Goal: Find specific page/section: Find specific page/section

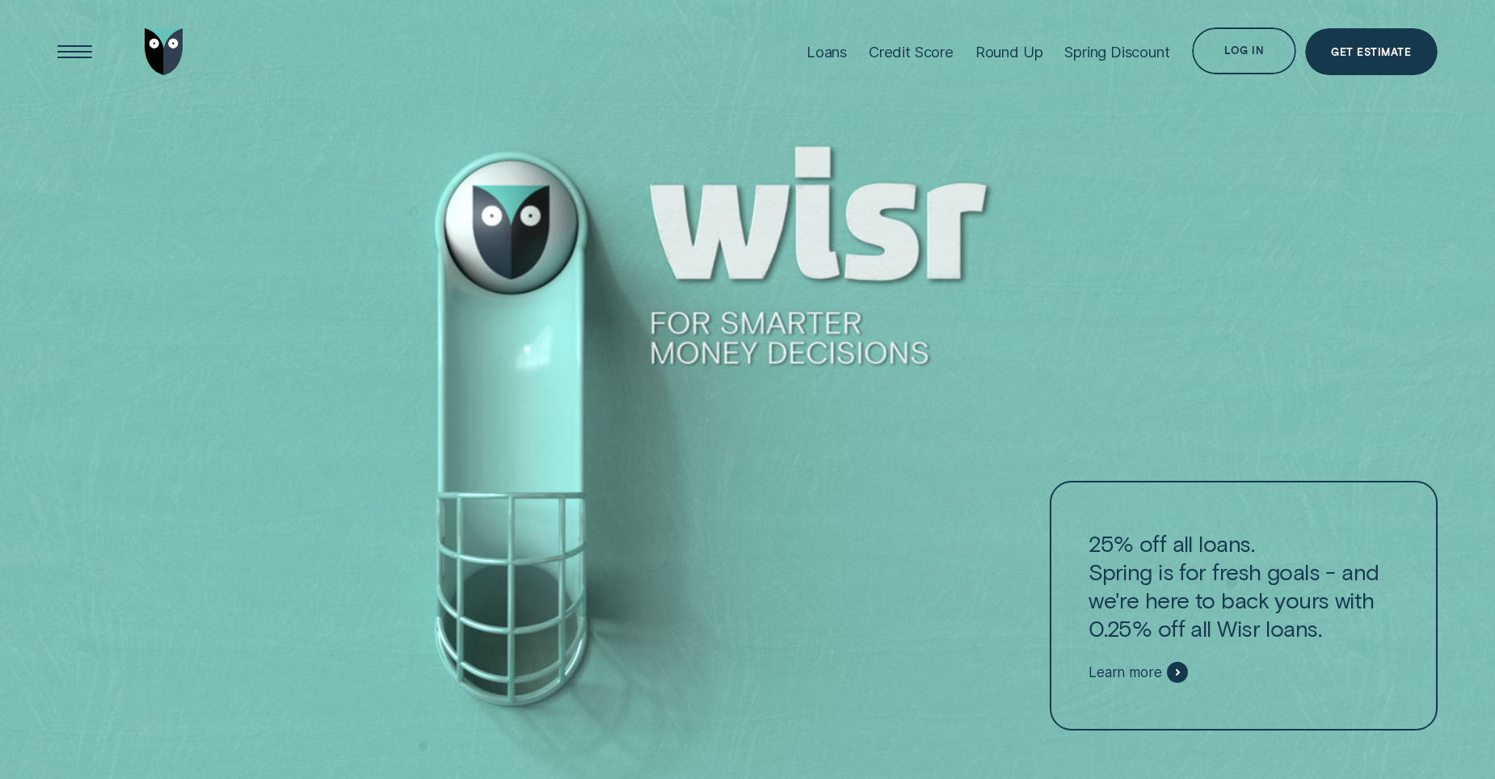
click at [1243, 42] on div "Log in" at bounding box center [1244, 50] width 105 height 47
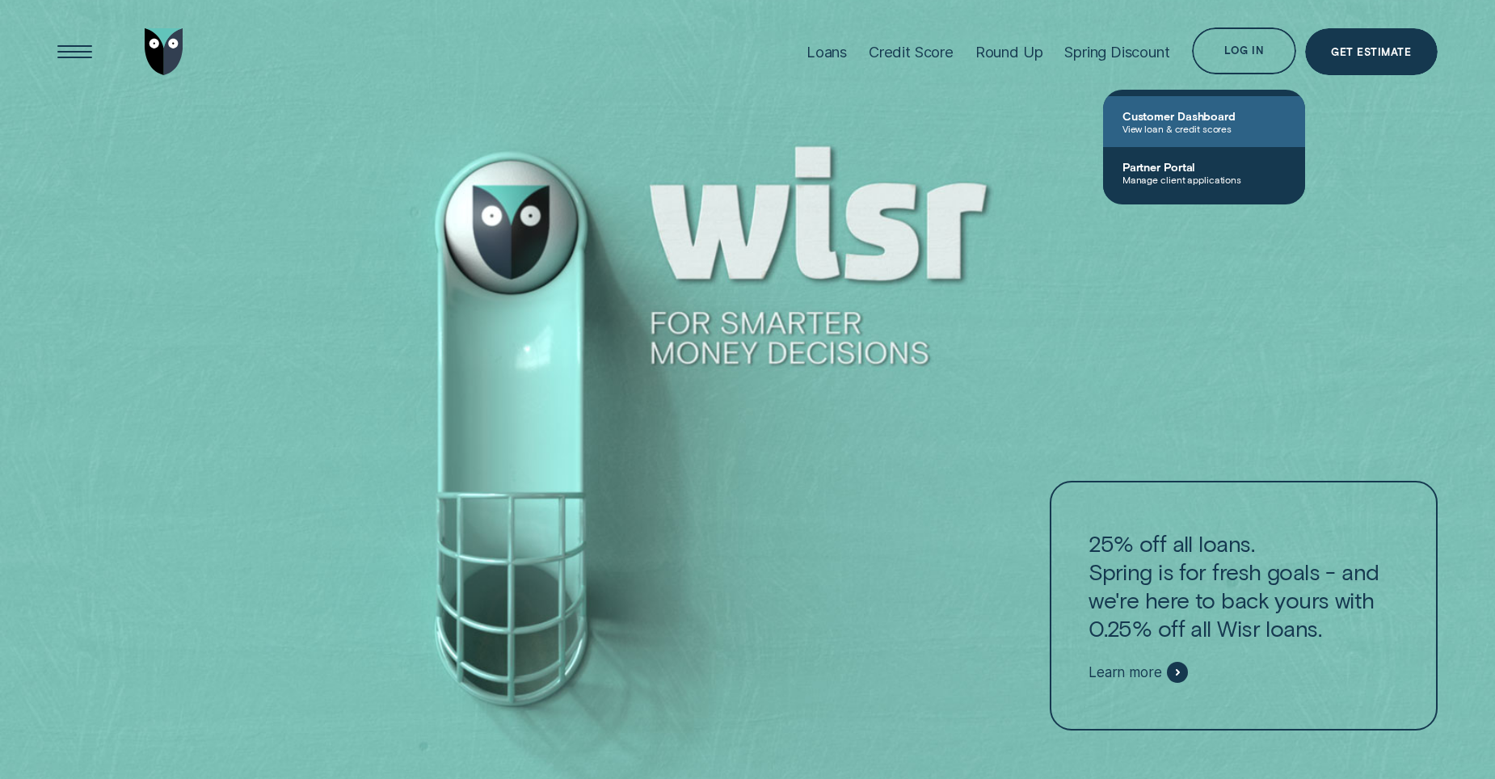
click at [1202, 117] on span "Customer Dashboard" at bounding box center [1203, 116] width 163 height 14
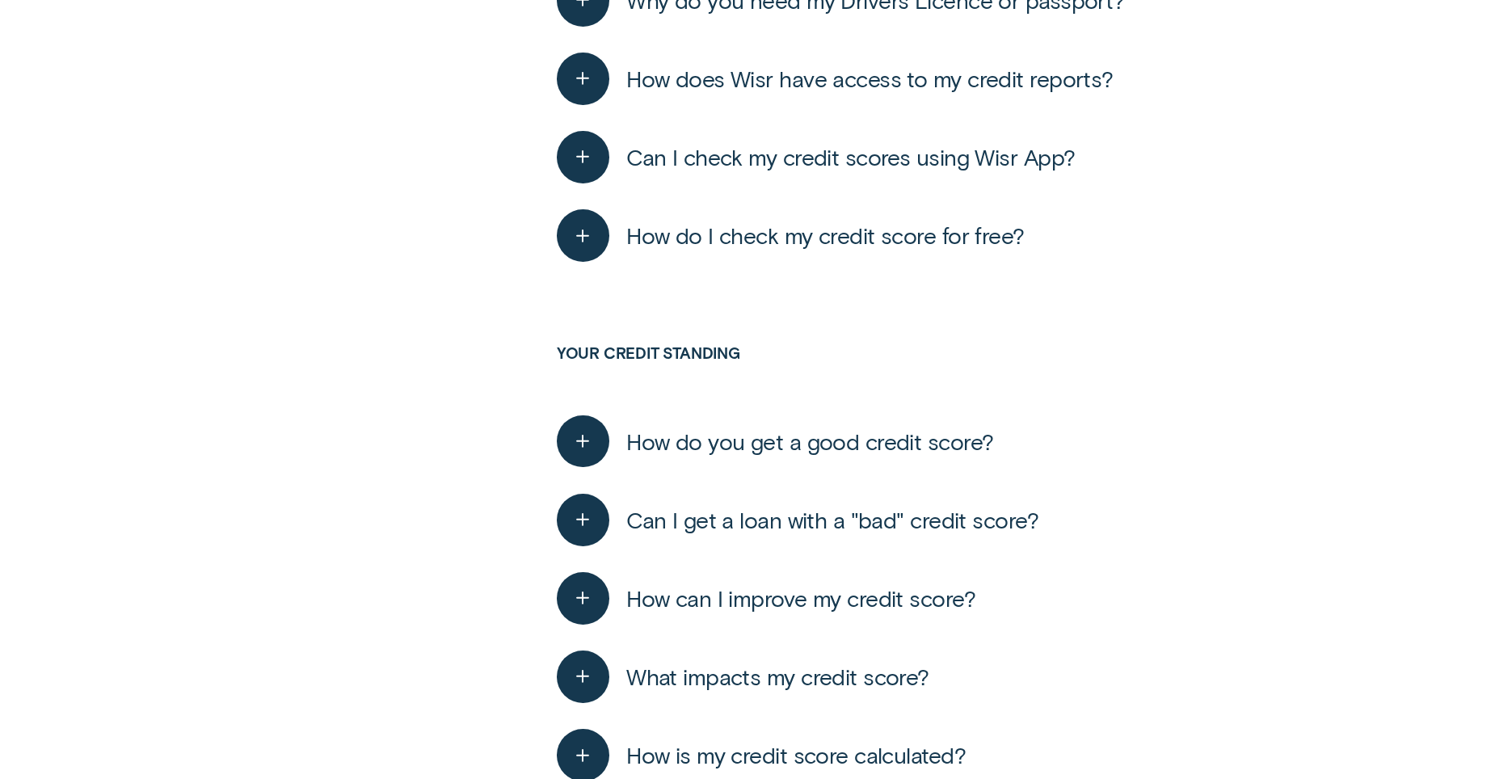
scroll to position [1751, 0]
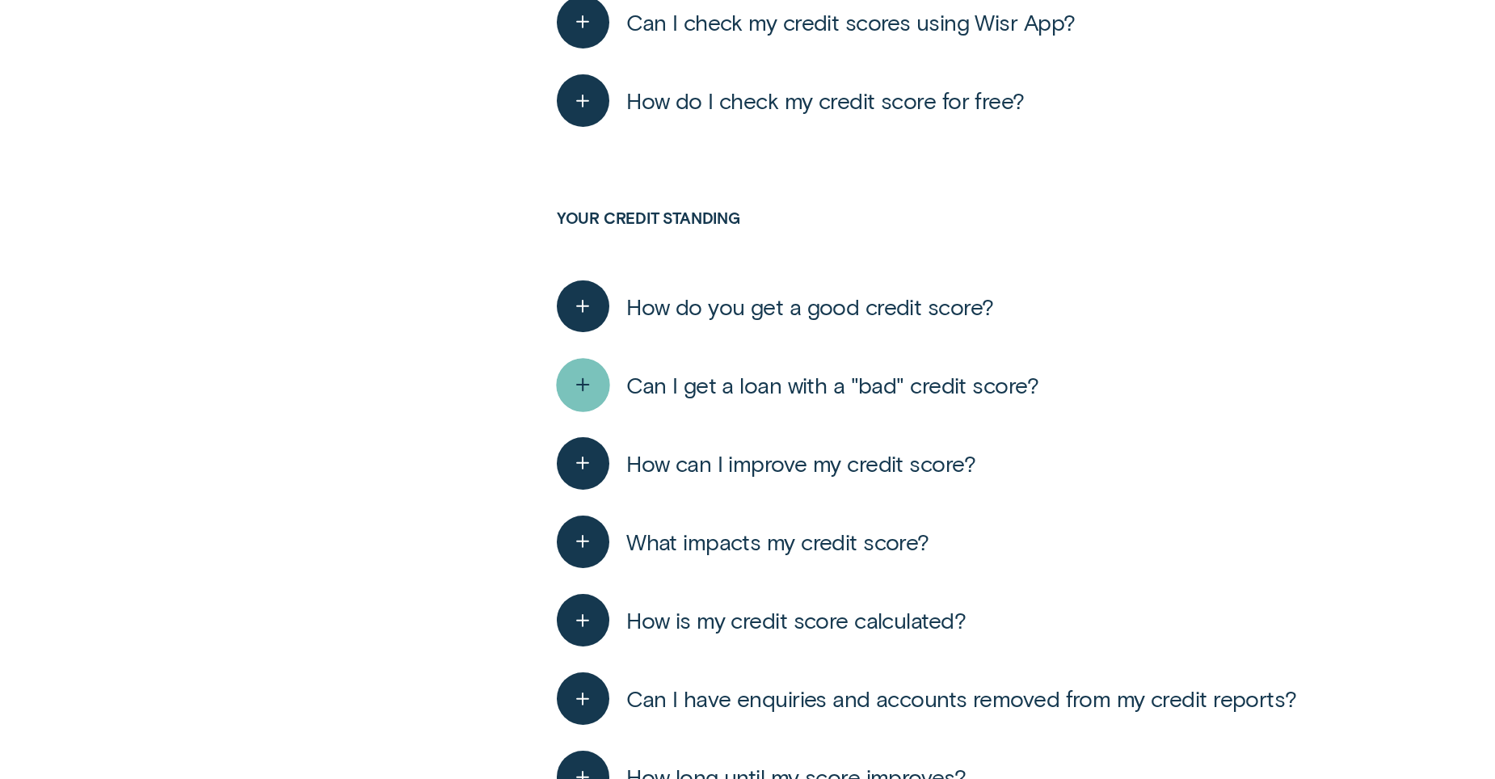
click at [574, 379] on icon "button" at bounding box center [583, 384] width 27 height 25
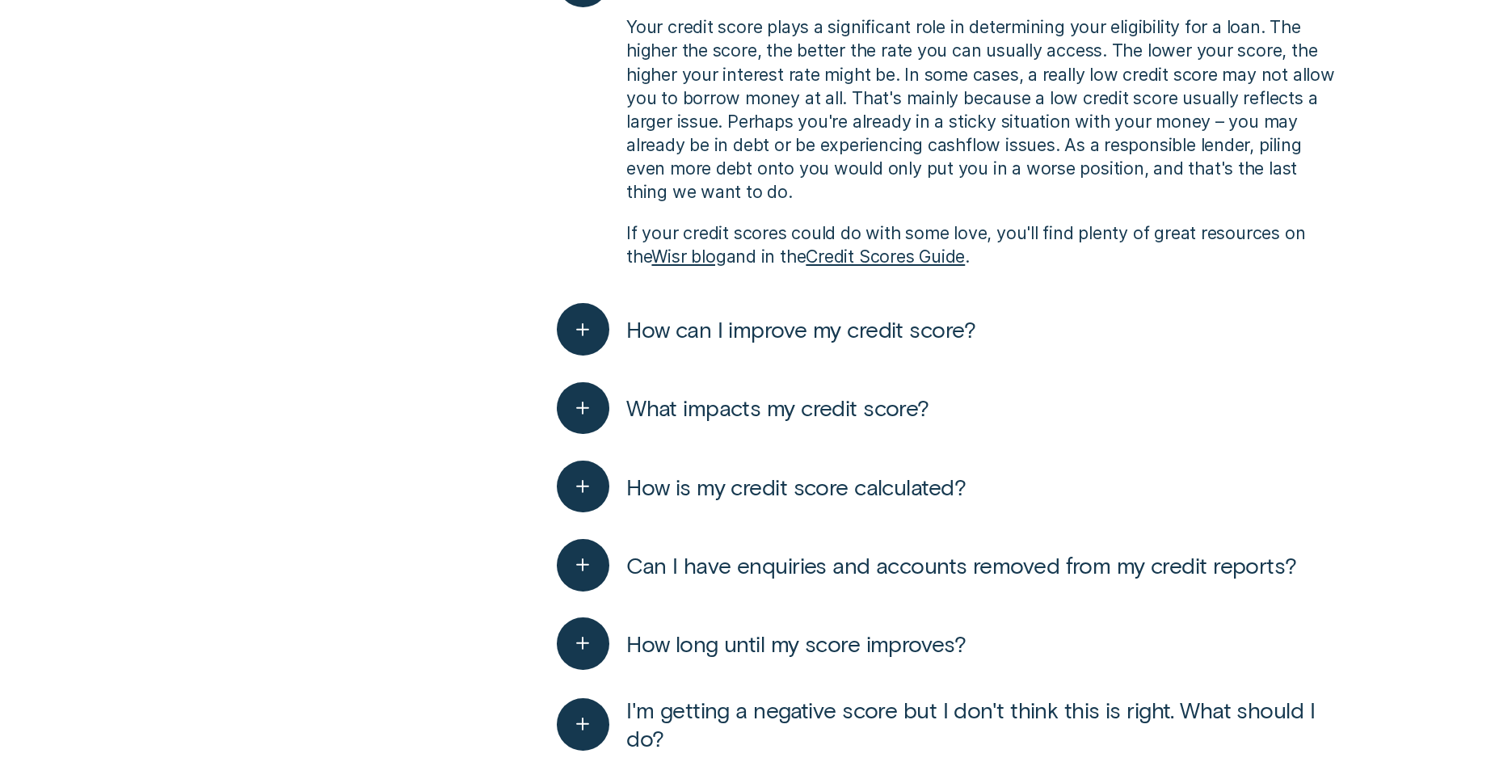
scroll to position [2289, 0]
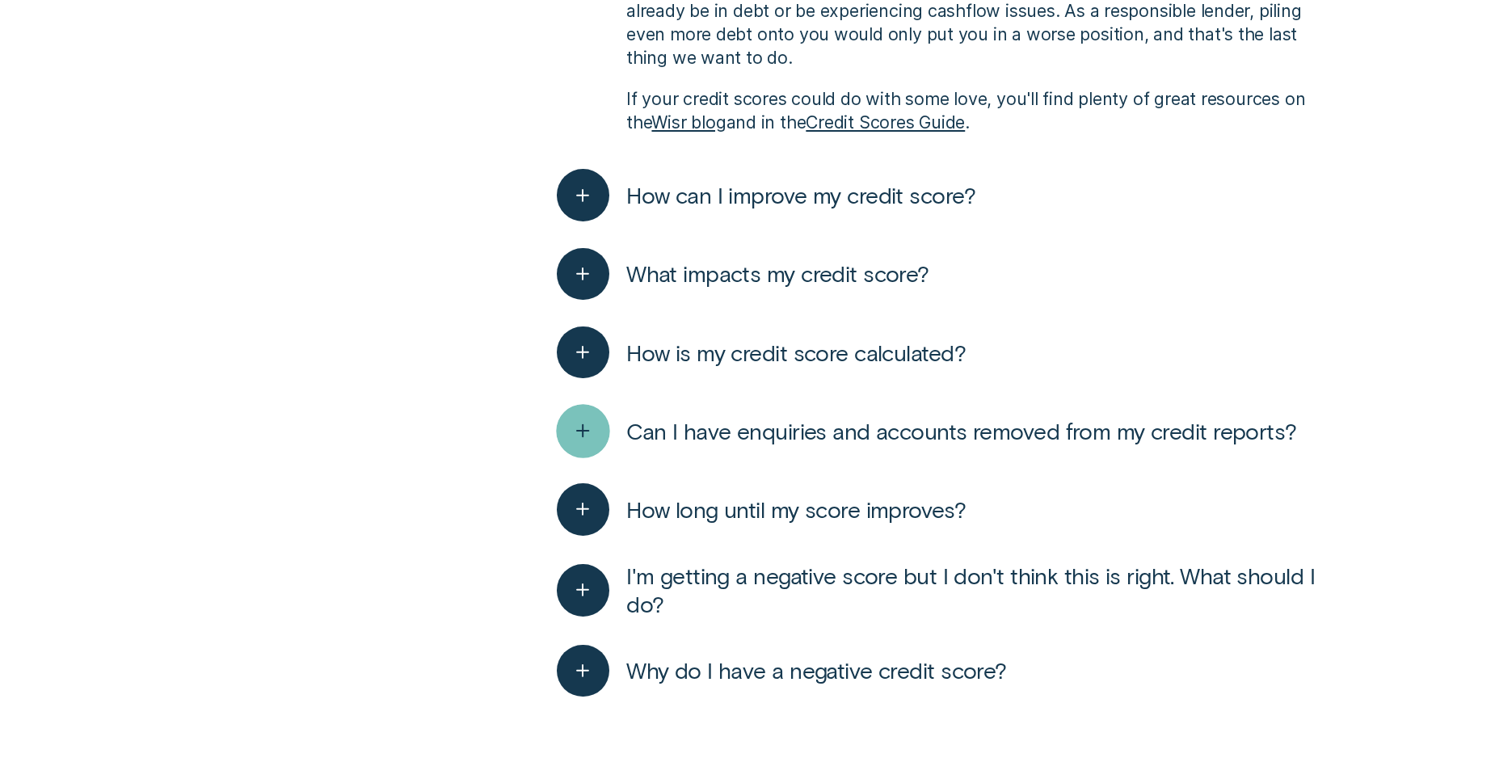
click at [580, 426] on icon "button" at bounding box center [583, 431] width 27 height 25
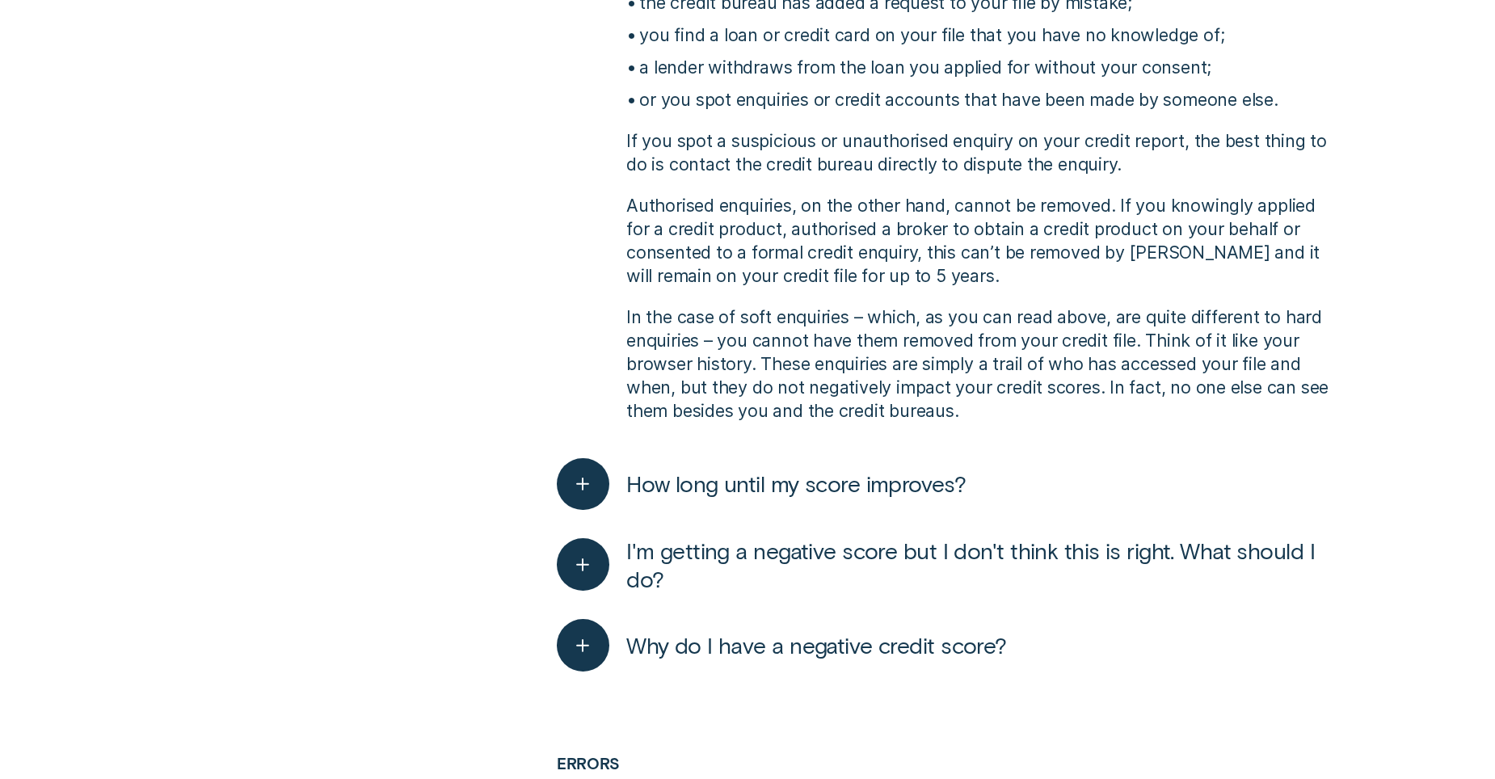
scroll to position [2963, 0]
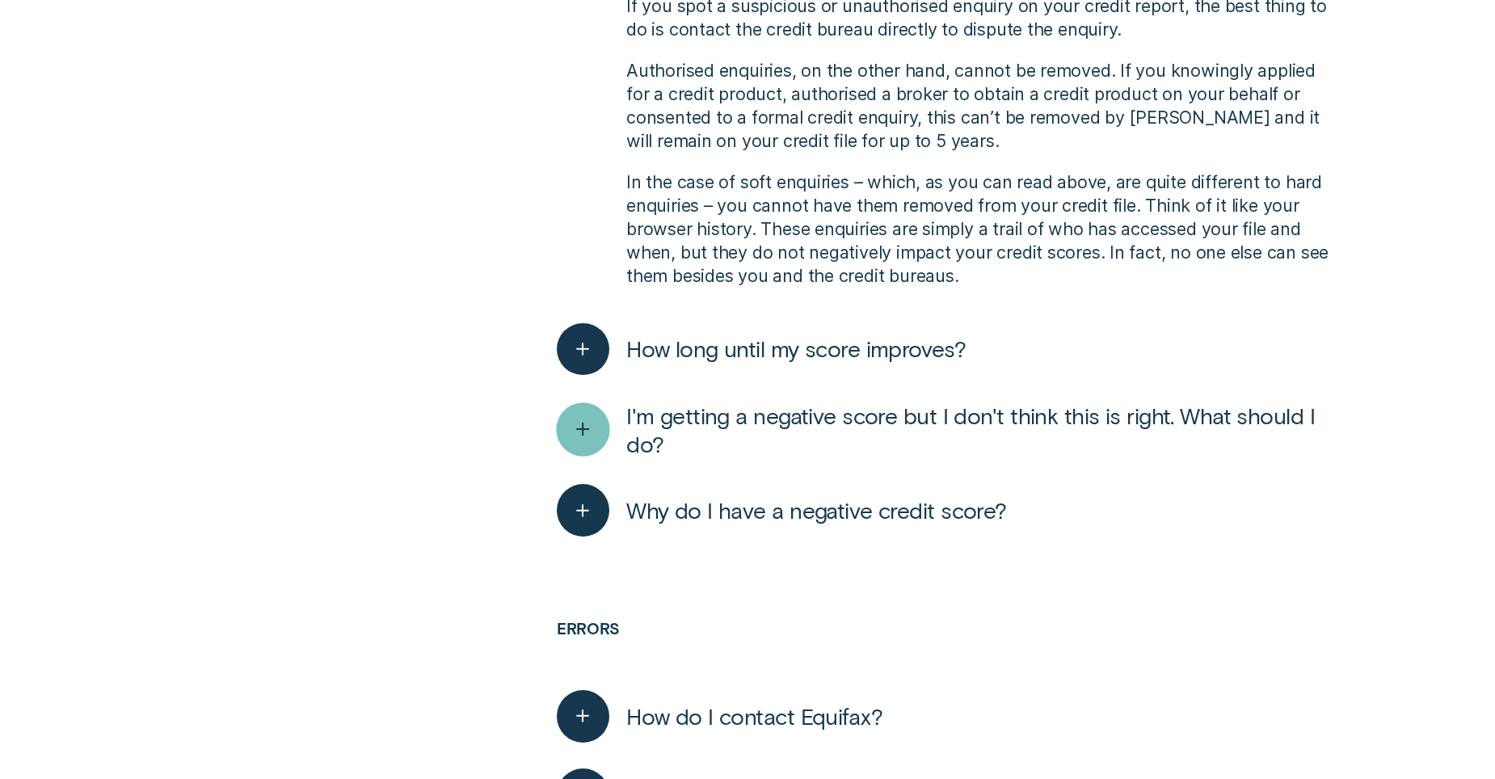
click at [571, 437] on icon "button" at bounding box center [583, 429] width 27 height 25
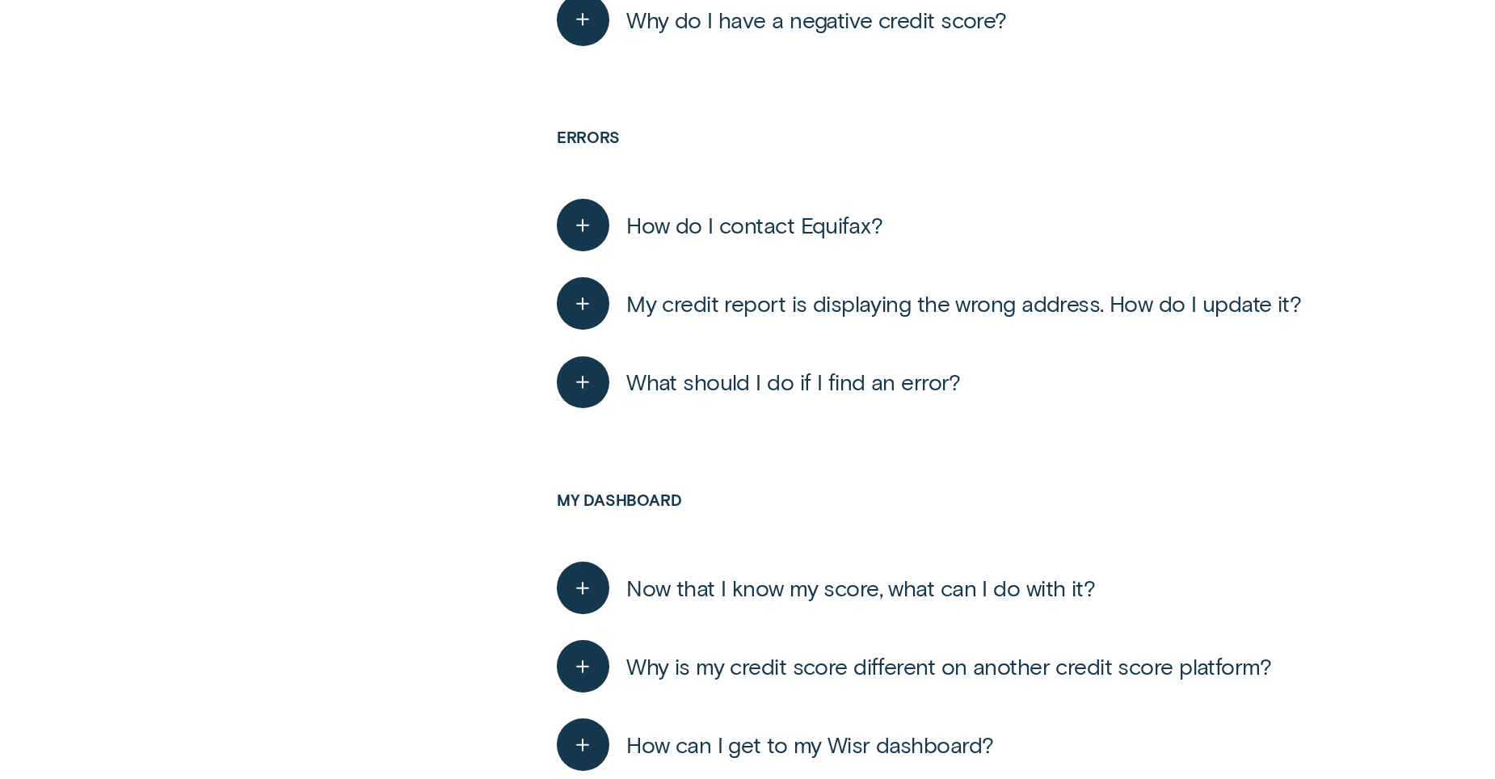
scroll to position [3771, 0]
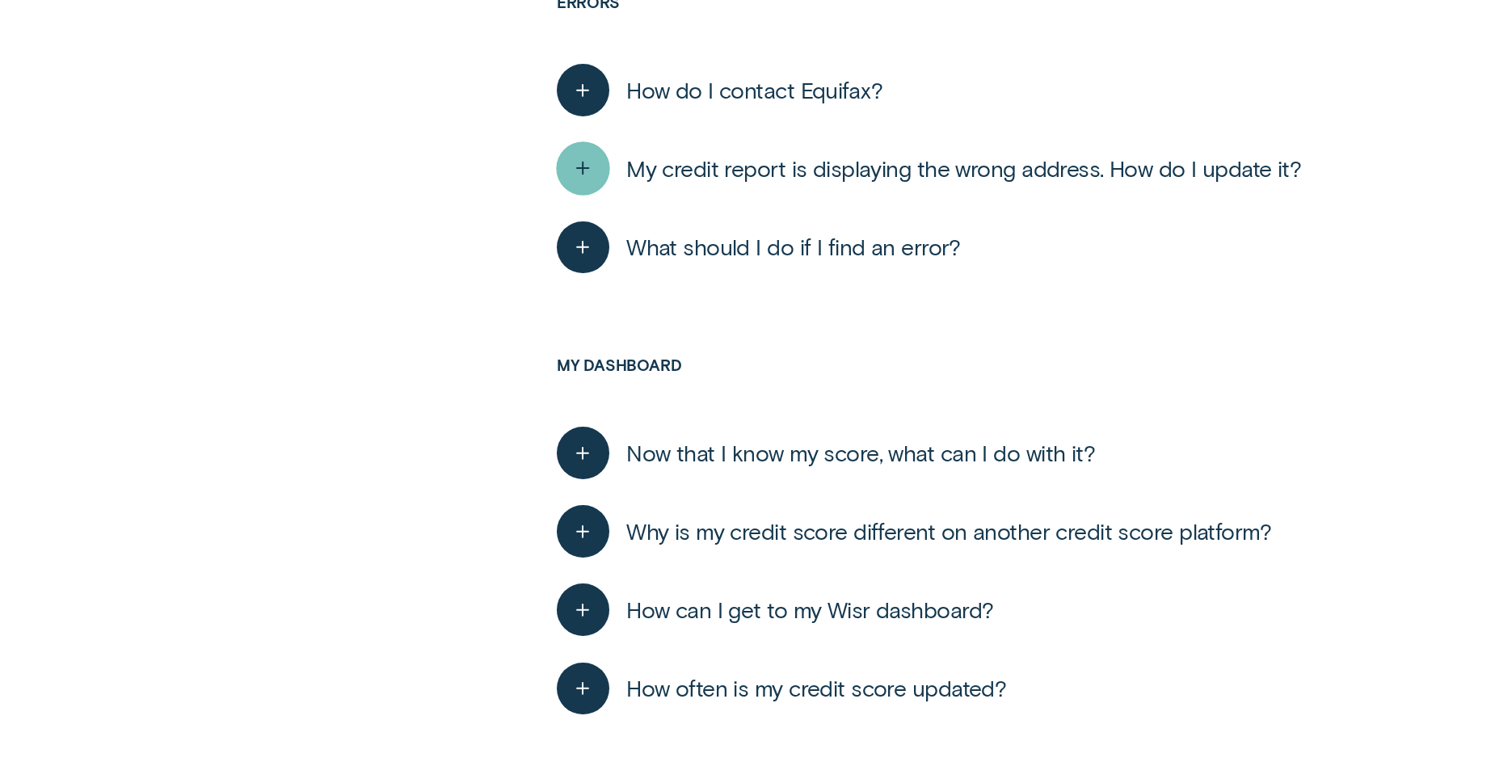
click at [603, 175] on div "button" at bounding box center [582, 168] width 53 height 53
